Goal: Ask a question: Seek information or help from site administrators or community

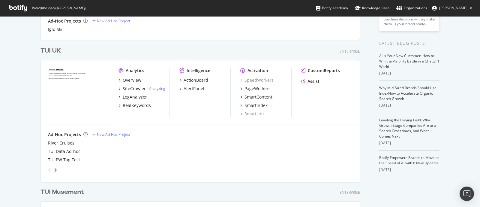
scroll to position [113, 0]
click at [50, 52] on div "TUI UK" at bounding box center [51, 50] width 20 height 9
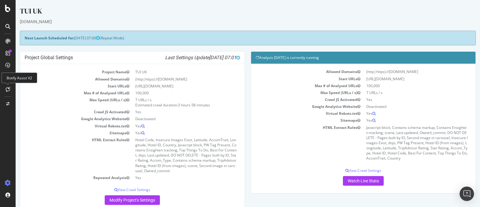
click at [8, 88] on icon at bounding box center [8, 89] width 5 height 5
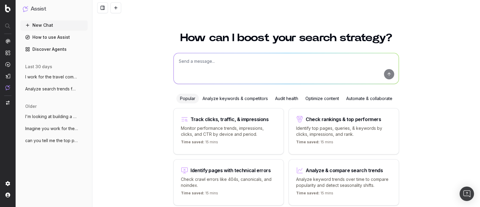
click at [206, 66] on textarea at bounding box center [286, 68] width 225 height 31
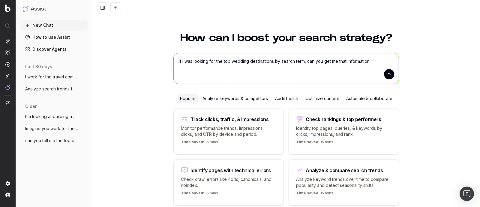
type textarea "If I was looking for the top wedding destinations by search term, can you get m…"
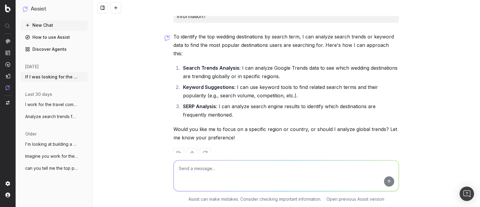
scroll to position [21, 0]
